Goal: Task Accomplishment & Management: Understand process/instructions

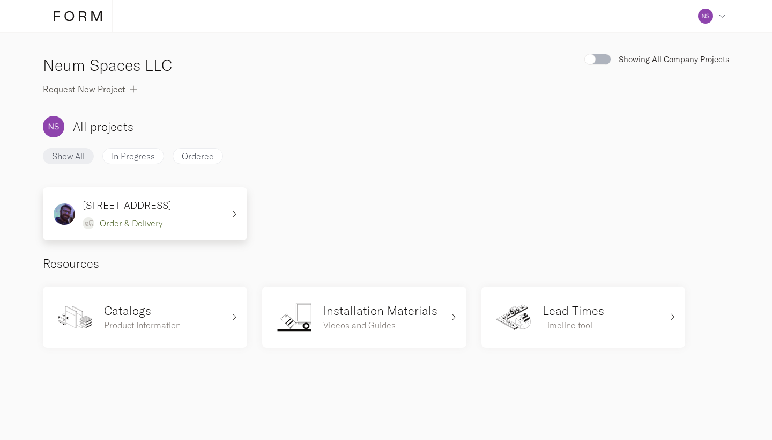
click at [173, 216] on div "[STREET_ADDRESS] Order & Delivery" at bounding box center [139, 214] width 170 height 32
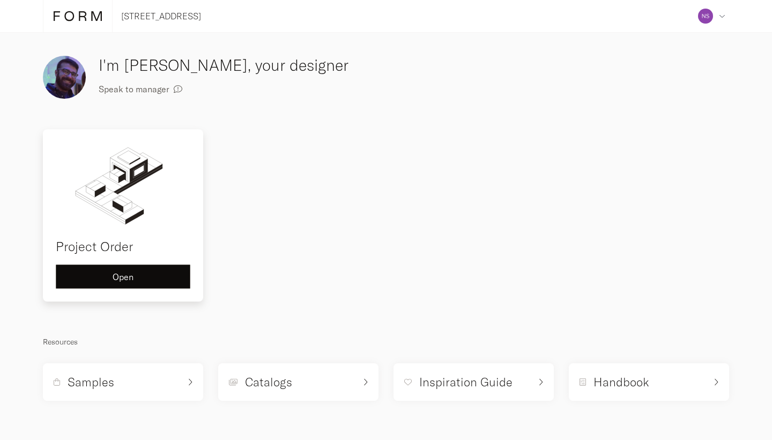
click at [123, 275] on span "Open" at bounding box center [123, 276] width 21 height 9
click at [133, 272] on span "Open" at bounding box center [123, 276] width 21 height 9
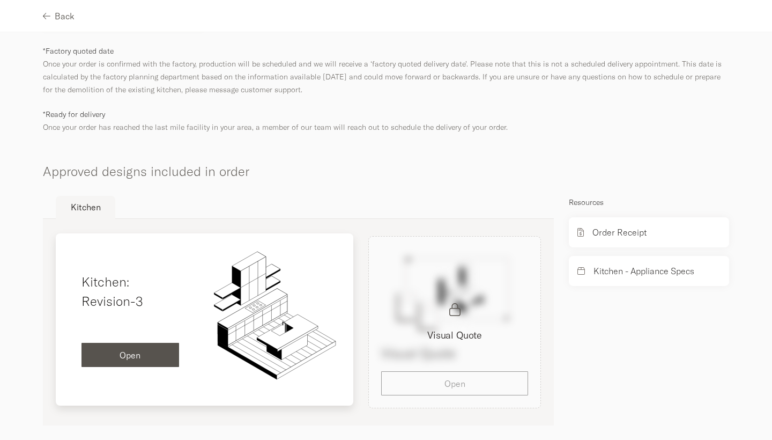
scroll to position [522, 0]
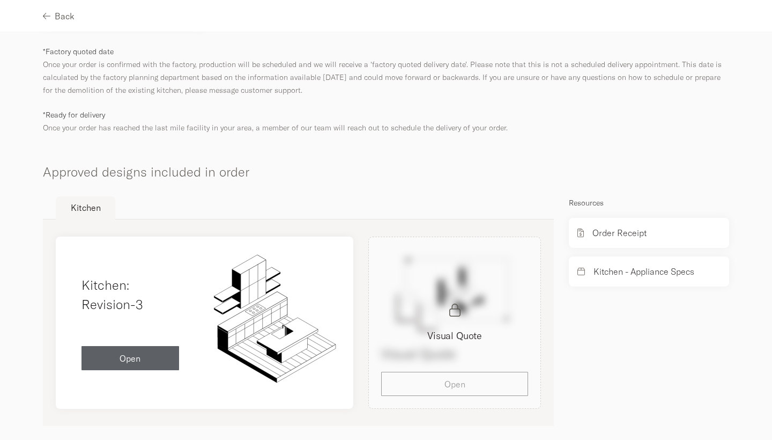
click at [454, 374] on div "Visual Quote Visual Quote Open" at bounding box center [455, 322] width 188 height 172
click at [448, 299] on div "Visual Quote Visual Quote Open" at bounding box center [455, 322] width 188 height 172
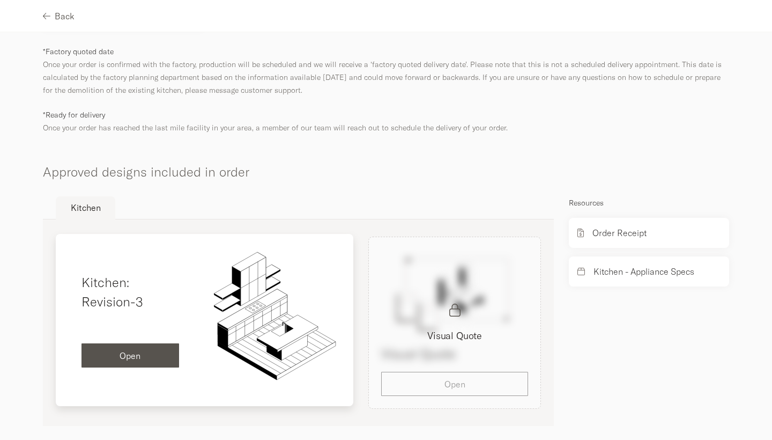
click at [158, 351] on div "Open" at bounding box center [130, 355] width 80 height 9
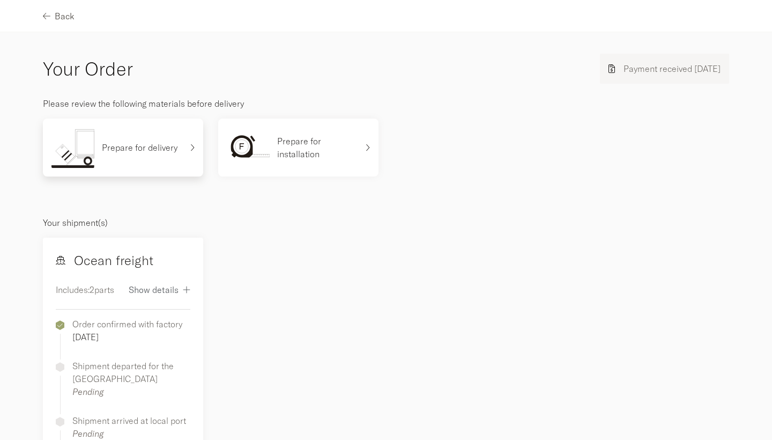
click at [169, 153] on p "Prepare for delivery" at bounding box center [140, 147] width 76 height 13
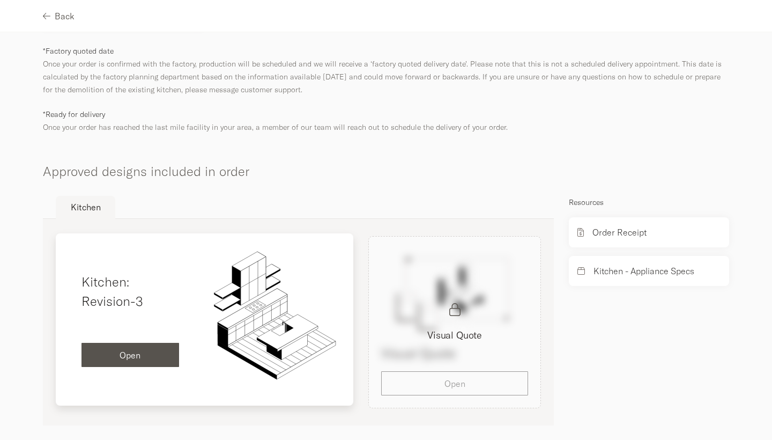
scroll to position [522, 0]
click at [120, 351] on div "Open" at bounding box center [130, 355] width 80 height 9
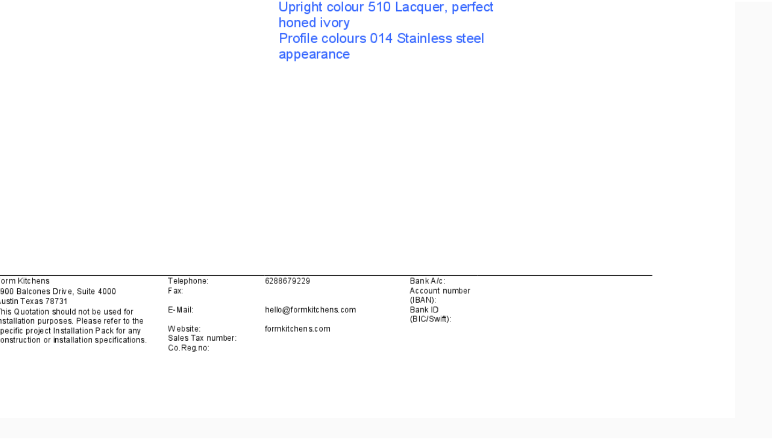
scroll to position [16092, 0]
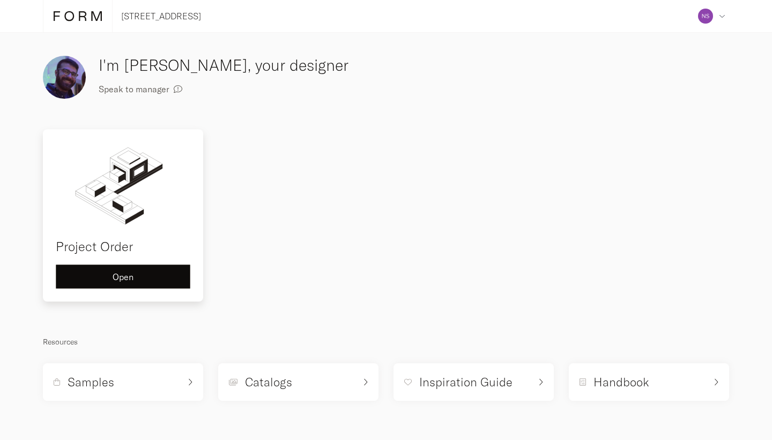
click at [143, 280] on div "Open" at bounding box center [123, 276] width 116 height 9
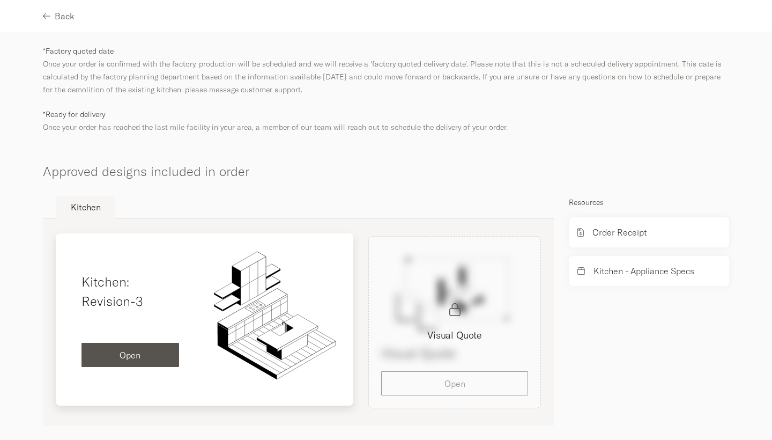
scroll to position [522, 0]
click at [132, 351] on span "Open" at bounding box center [130, 355] width 21 height 9
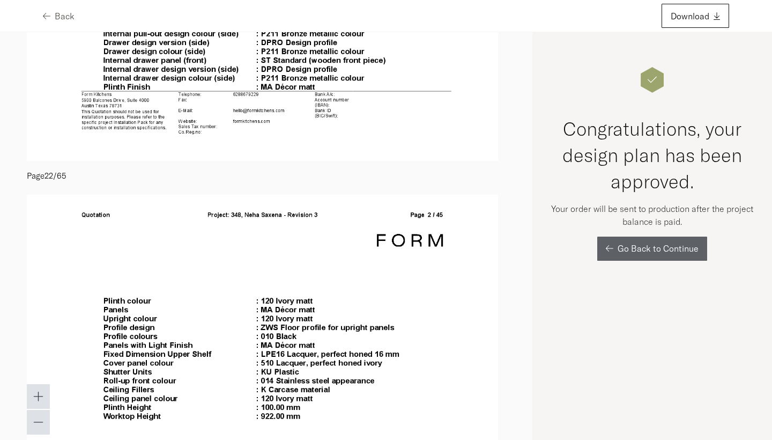
scroll to position [8494, 0]
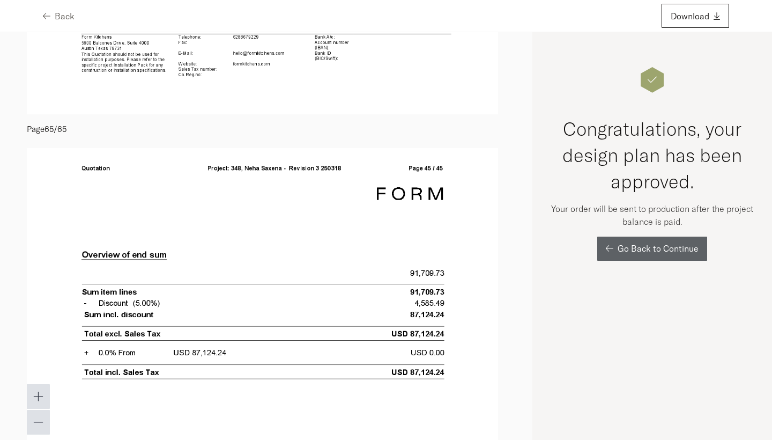
scroll to position [0, 0]
click at [614, 248] on div "Go Back to Continue" at bounding box center [652, 248] width 93 height 9
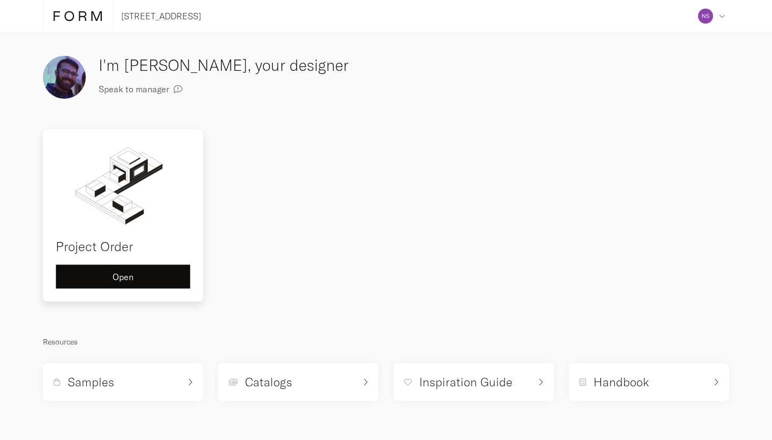
click at [135, 273] on div "Open" at bounding box center [123, 276] width 116 height 9
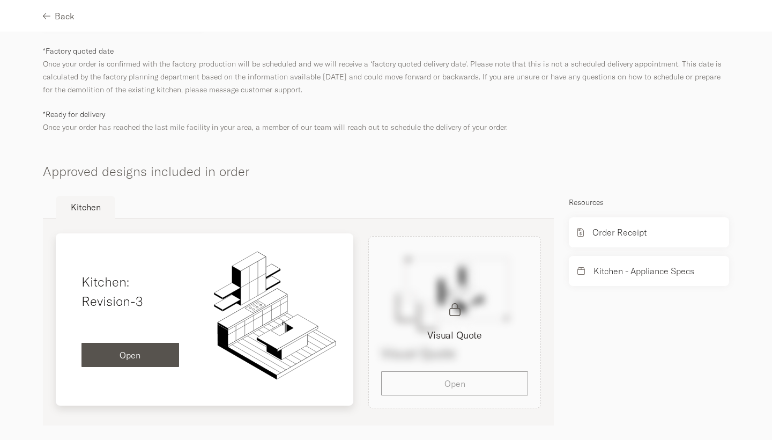
scroll to position [522, 0]
click at [157, 343] on button "Open" at bounding box center [130, 355] width 98 height 24
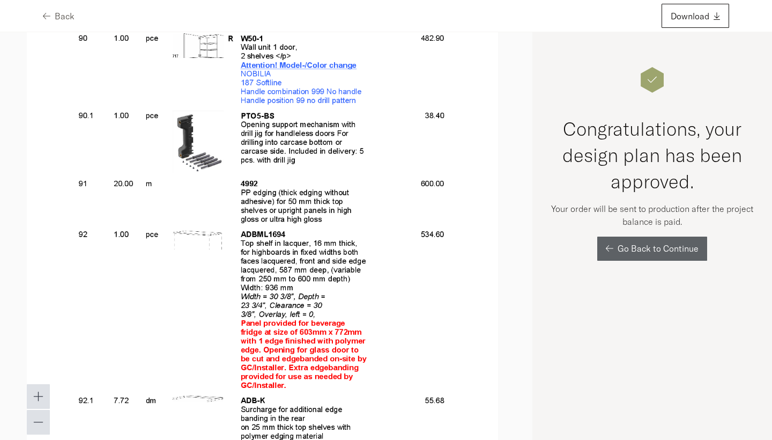
scroll to position [35118, 0]
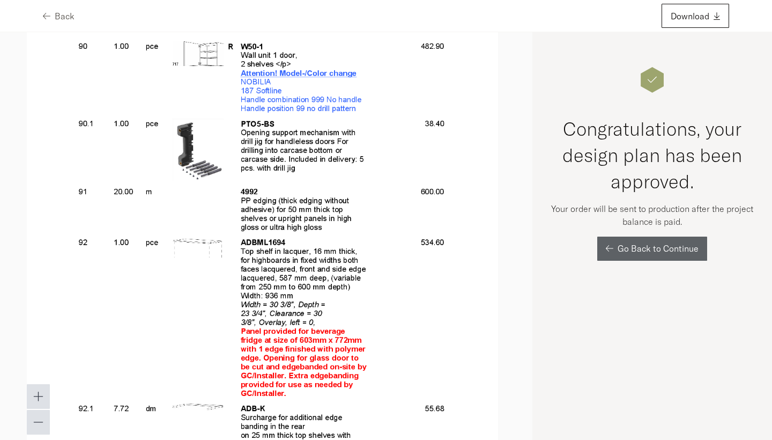
click at [291, 239] on img at bounding box center [262, 246] width 471 height 610
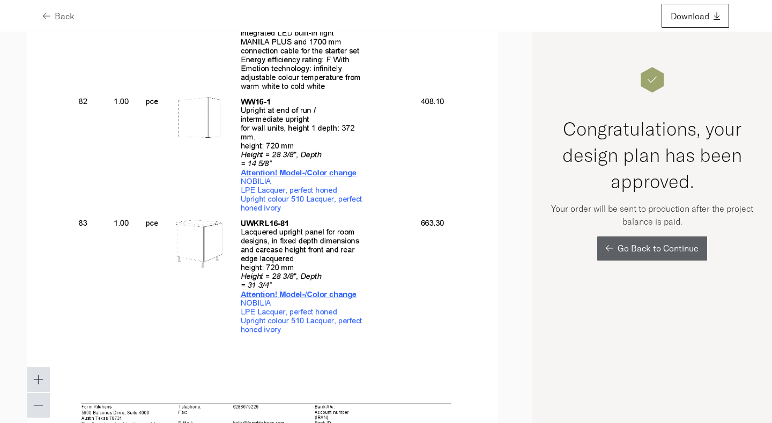
scroll to position [35222, 0]
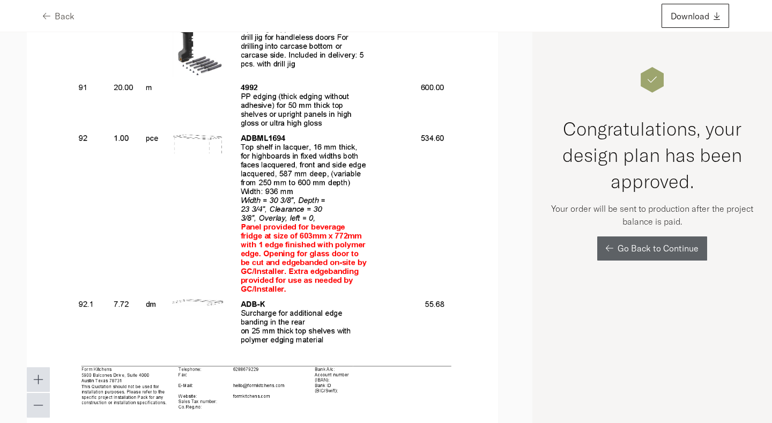
click at [358, 161] on img at bounding box center [262, 142] width 471 height 610
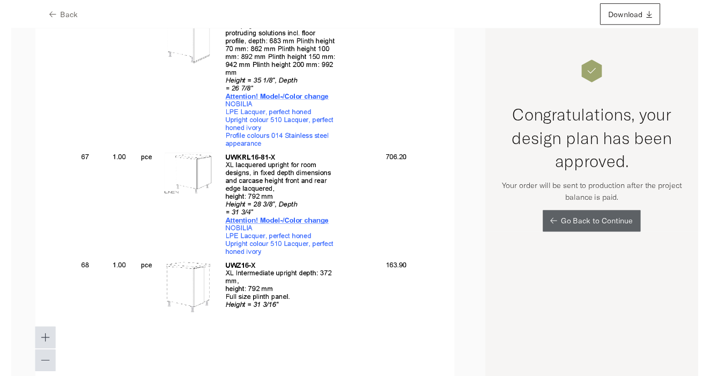
scroll to position [29354, 0]
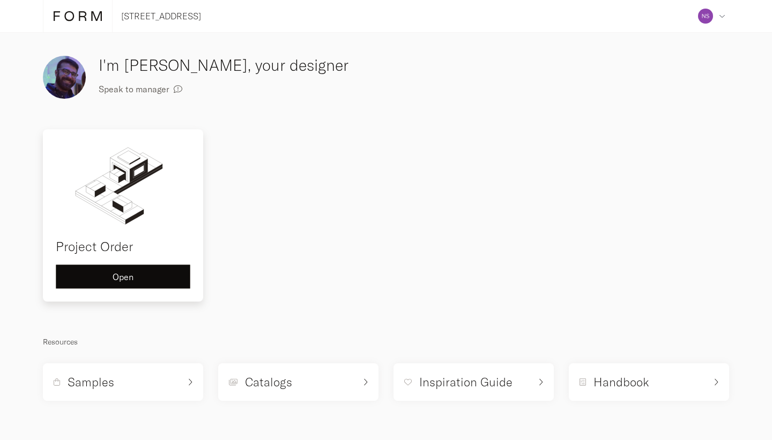
click at [132, 274] on span "Open" at bounding box center [123, 276] width 21 height 9
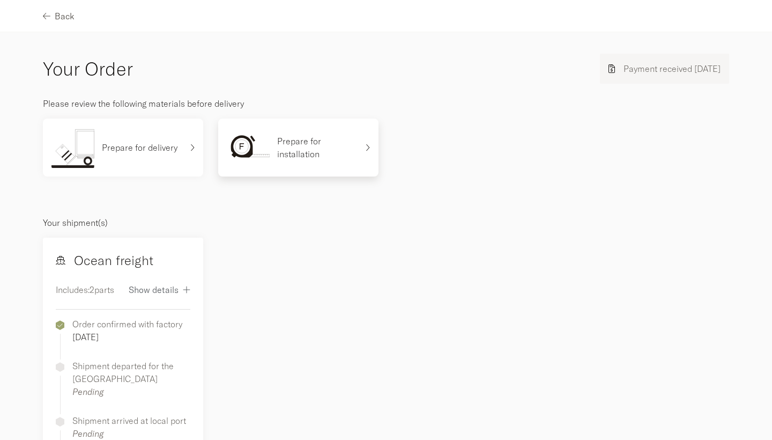
click at [295, 147] on p "Prepare for installation" at bounding box center [317, 148] width 80 height 26
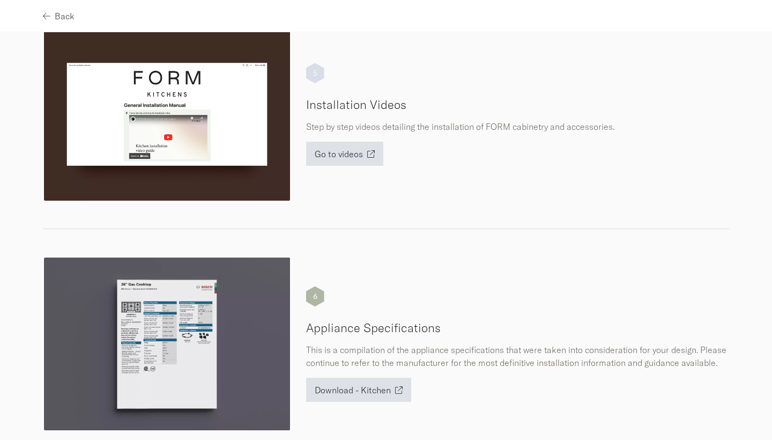
scroll to position [1181, 0]
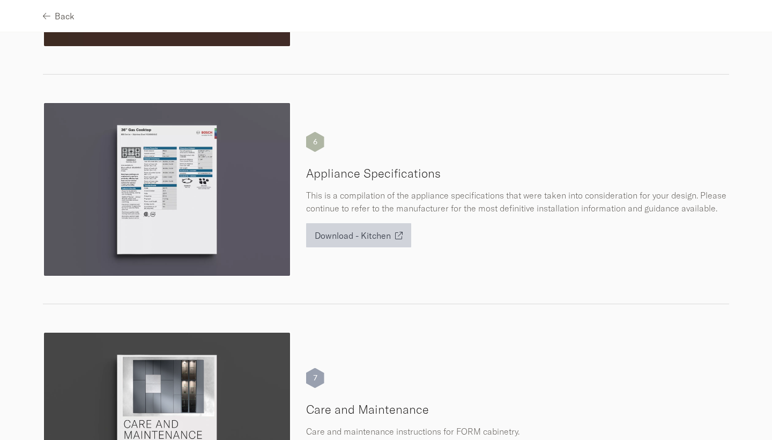
click at [386, 240] on span "Download - Kitchen" at bounding box center [353, 235] width 76 height 9
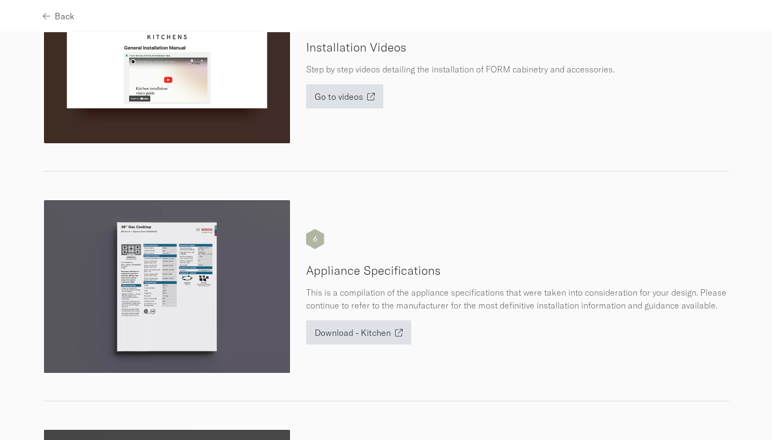
scroll to position [825, 0]
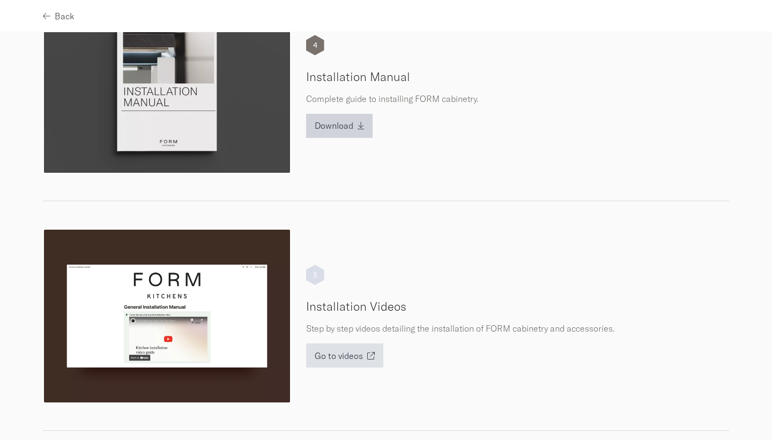
click at [326, 128] on span "Download" at bounding box center [334, 125] width 39 height 9
